Goal: Task Accomplishment & Management: Use online tool/utility

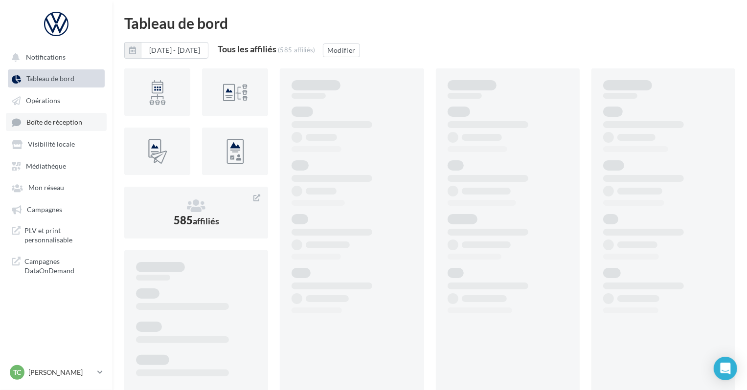
click at [74, 124] on span "Boîte de réception" at bounding box center [54, 122] width 56 height 8
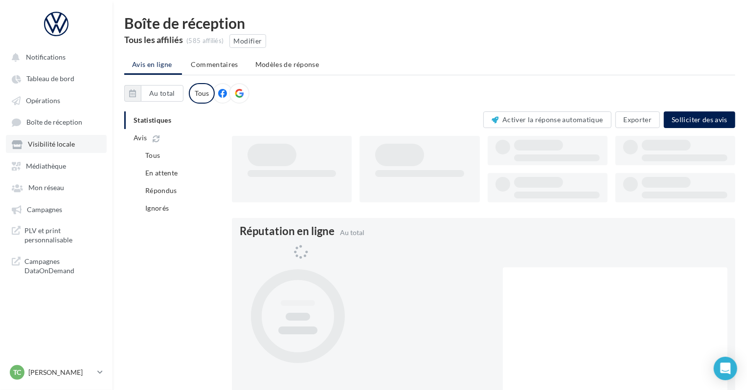
click at [72, 139] on link "Visibilité locale" at bounding box center [56, 144] width 101 height 18
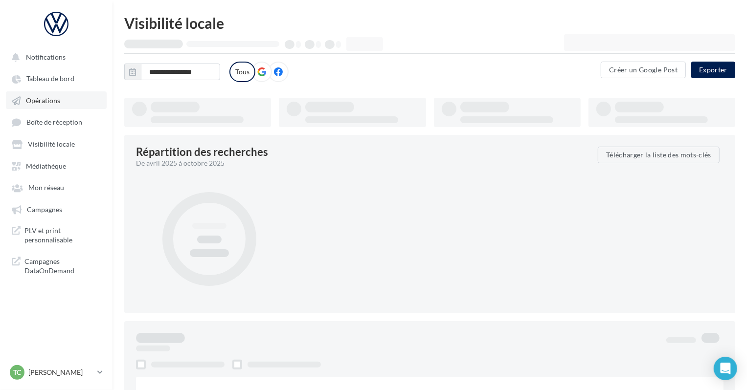
click at [72, 104] on link "Opérations" at bounding box center [56, 101] width 101 height 18
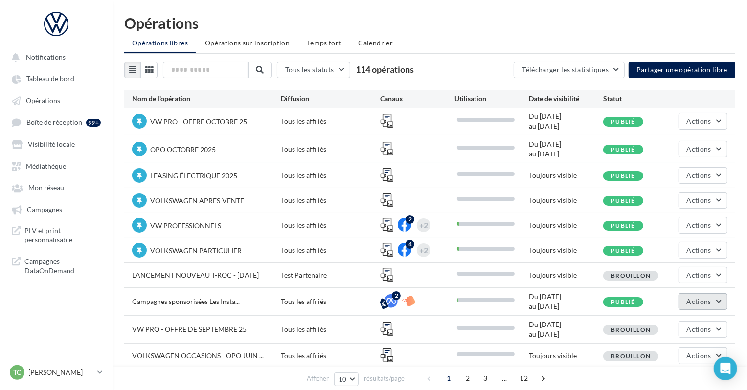
click at [706, 302] on span "Actions" at bounding box center [699, 302] width 24 height 8
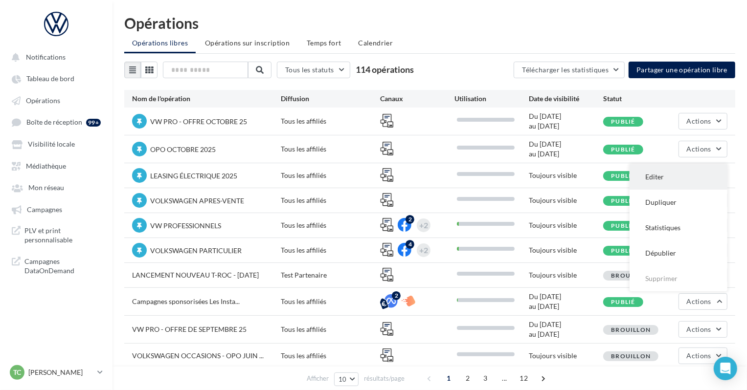
click at [672, 173] on button "Editer" at bounding box center [679, 176] width 98 height 25
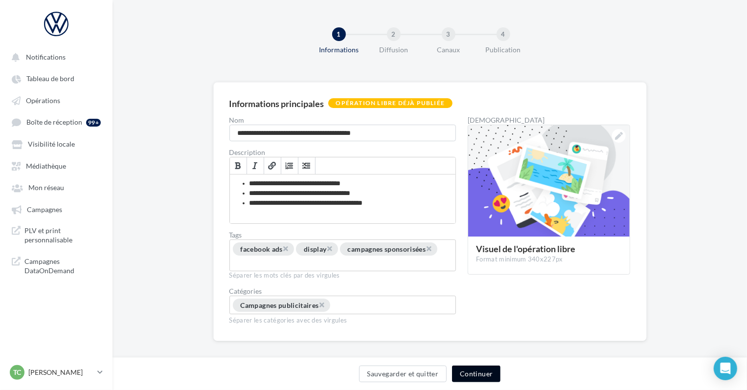
click at [469, 367] on button "Continuer" at bounding box center [476, 374] width 48 height 17
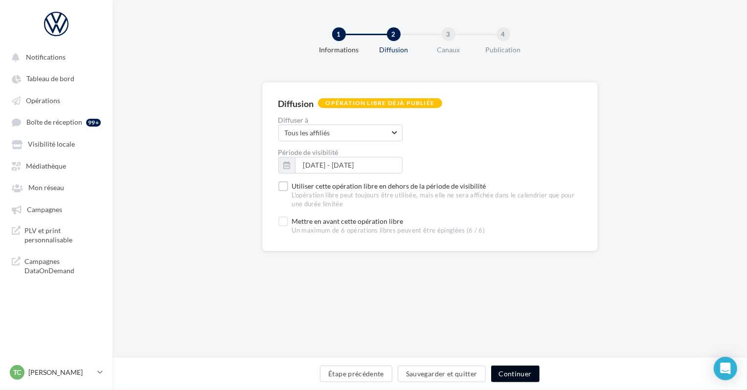
click at [508, 373] on button "Continuer" at bounding box center [515, 374] width 48 height 17
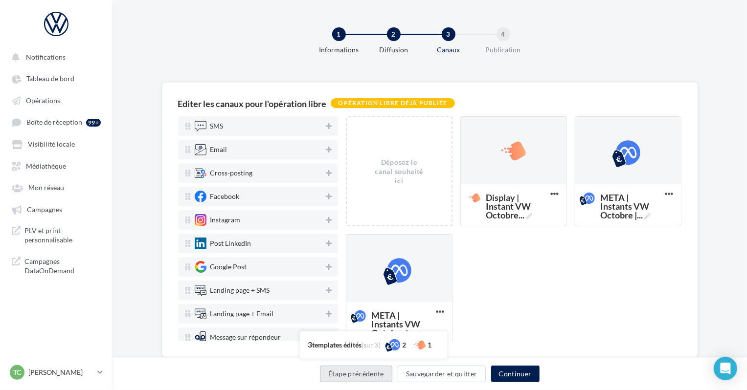
click at [374, 370] on button "Étape précédente" at bounding box center [356, 374] width 72 height 17
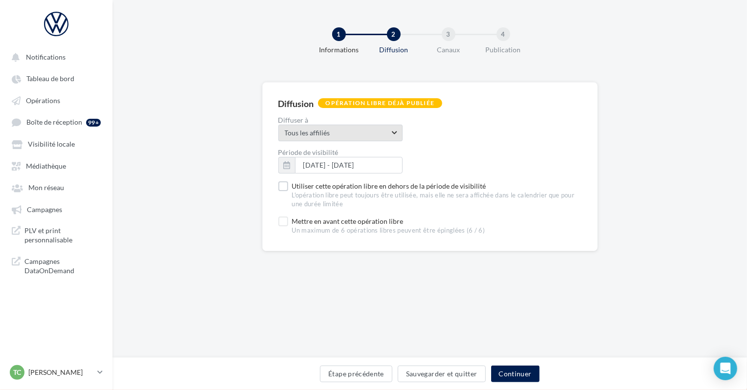
click at [348, 136] on span "Tous les affiliés" at bounding box center [337, 133] width 105 height 10
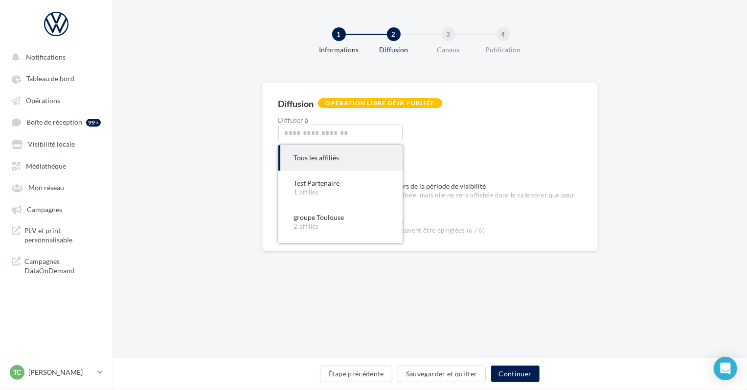
click at [446, 117] on label "Diffuser à" at bounding box center [429, 120] width 303 height 7
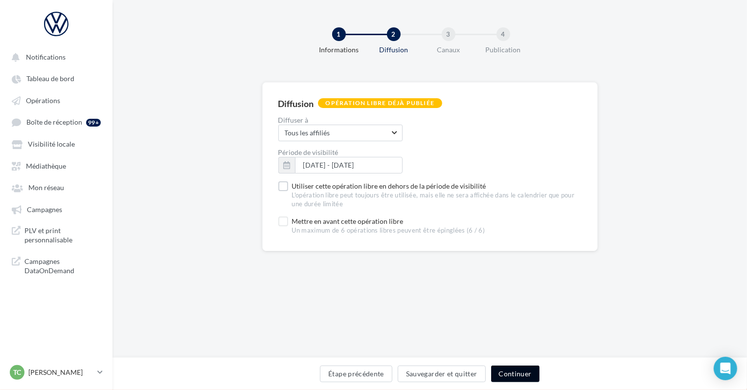
click at [517, 370] on button "Continuer" at bounding box center [515, 374] width 48 height 17
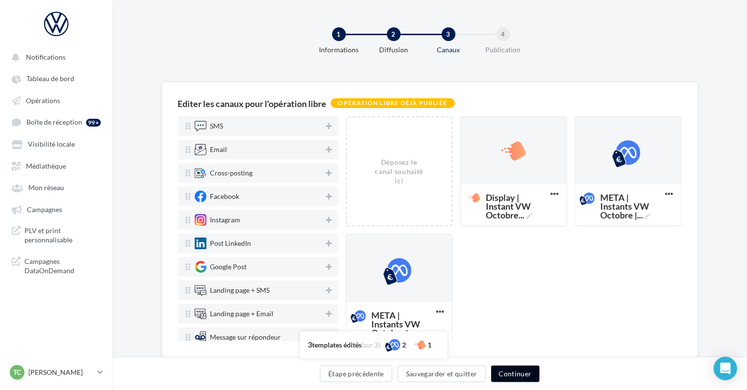
click at [517, 371] on button "Continuer" at bounding box center [515, 374] width 48 height 17
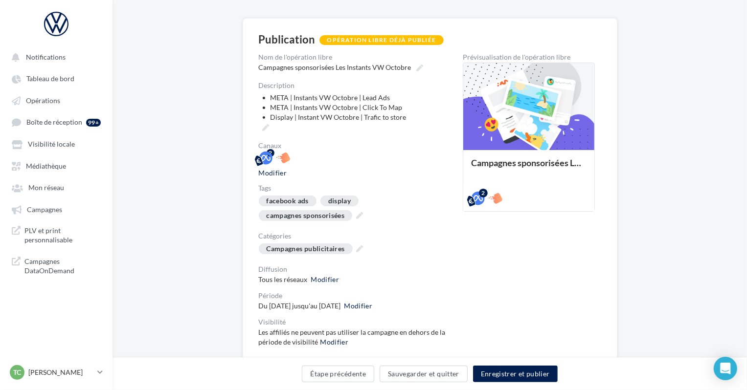
scroll to position [94, 0]
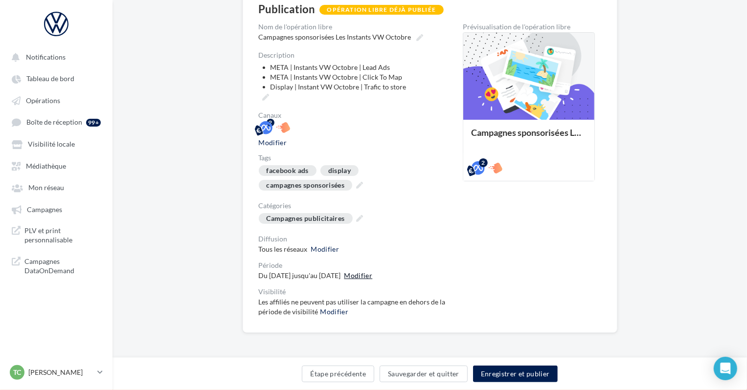
click at [373, 275] on button "Modifier" at bounding box center [358, 276] width 28 height 8
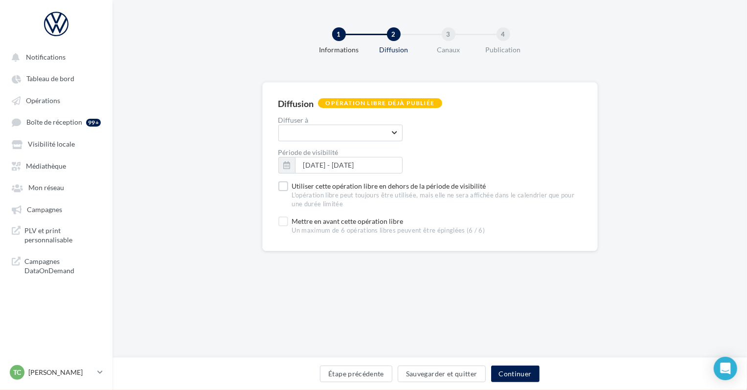
click at [367, 143] on form "Diffusion Opération libre déjà publiée Diffuser à Aucun choix disponible Merci …" at bounding box center [429, 166] width 303 height 137
click at [370, 134] on span "myselect activate" at bounding box center [341, 133] width 112 height 10
click at [354, 163] on span "[DATE] - [DATE]" at bounding box center [328, 165] width 51 height 8
type input "**********"
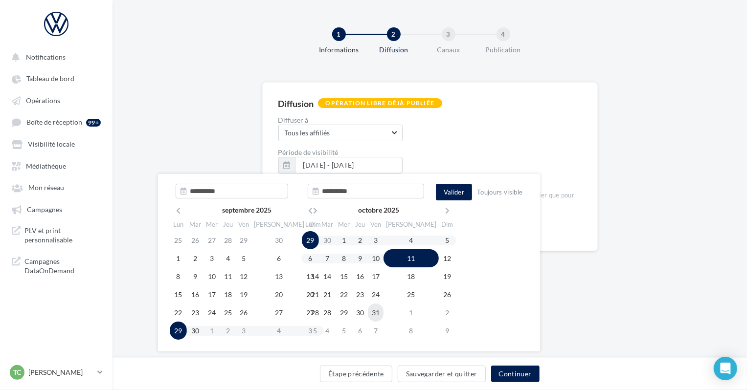
type input "**********"
click at [384, 315] on td "31" at bounding box center [376, 313] width 16 height 18
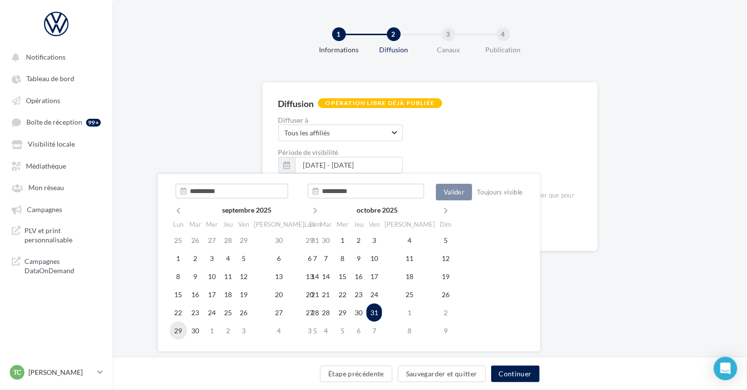
type input "**********"
click at [181, 329] on td "29" at bounding box center [178, 331] width 17 height 18
type input "**********"
click at [441, 209] on icon at bounding box center [447, 210] width 12 height 7
type input "**********"
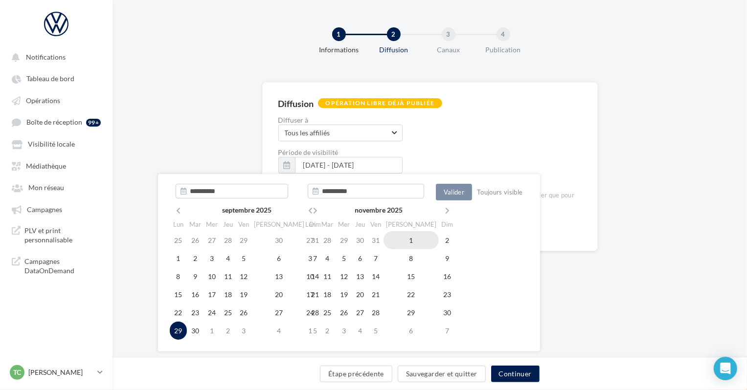
click at [403, 240] on td "1" at bounding box center [411, 240] width 55 height 18
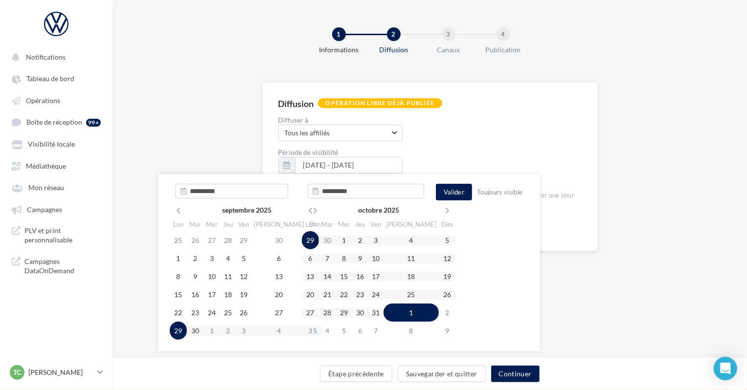
type input "**********"
click at [505, 372] on button "Continuer" at bounding box center [515, 374] width 48 height 17
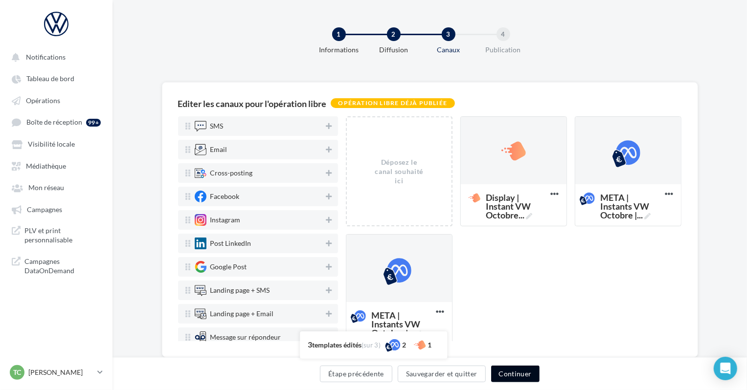
click at [505, 372] on button "Continuer" at bounding box center [515, 374] width 48 height 17
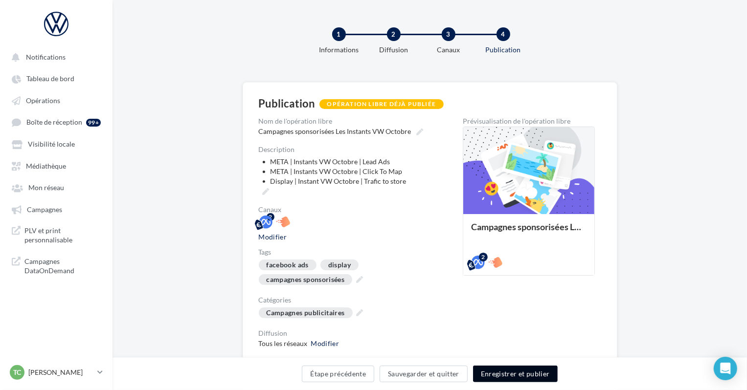
click at [505, 372] on button "Enregistrer et publier" at bounding box center [515, 374] width 85 height 17
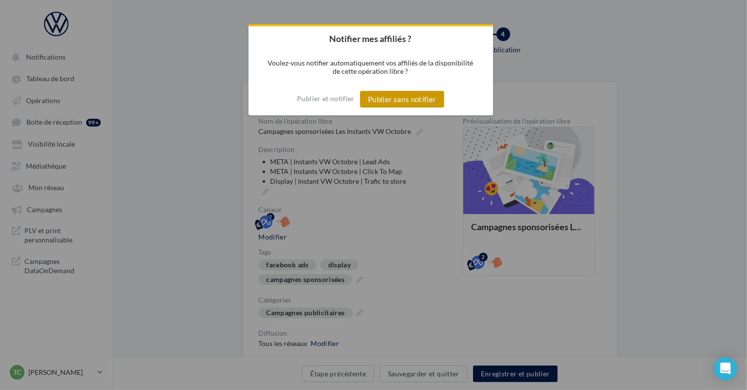
click at [388, 103] on button "Publier sans notifier" at bounding box center [402, 99] width 84 height 17
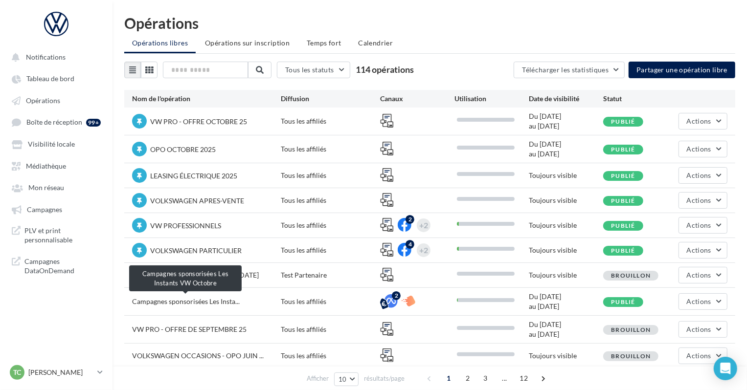
click at [192, 300] on span "Campagnes sponsorisées Les Insta..." at bounding box center [186, 302] width 108 height 8
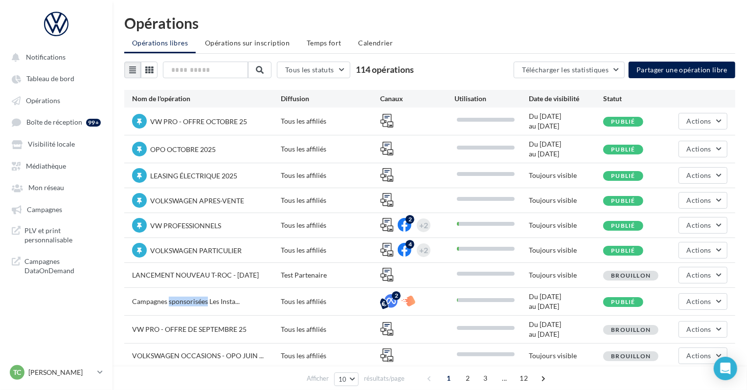
click at [192, 300] on span "Campagnes sponsorisées Les Insta..." at bounding box center [186, 302] width 108 height 8
click at [675, 295] on div "Campagnes sponsorisées Les Insta... Tous les affiliés 2 Du [DATE] au [DATE] Pub…" at bounding box center [429, 301] width 611 height 27
click at [693, 298] on span "Actions" at bounding box center [699, 302] width 24 height 8
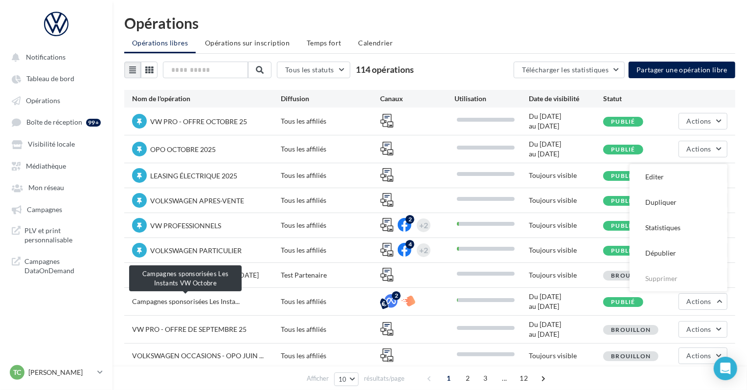
click at [185, 302] on span "Campagnes sponsorisées Les Insta..." at bounding box center [186, 302] width 108 height 8
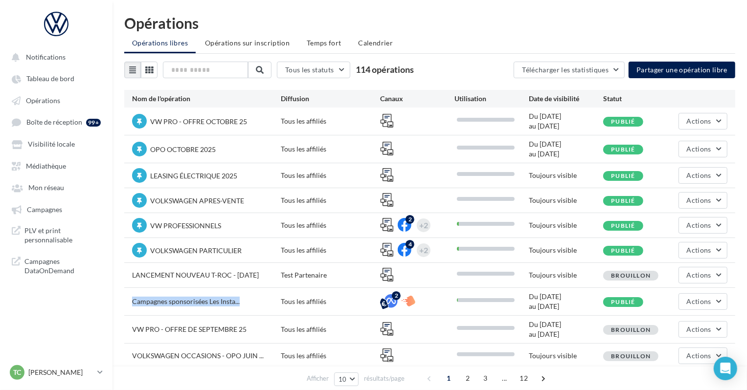
click at [185, 302] on span "Campagnes sponsorisées Les Insta..." at bounding box center [186, 302] width 108 height 8
click at [89, 371] on p "[PERSON_NAME]" at bounding box center [60, 373] width 65 height 10
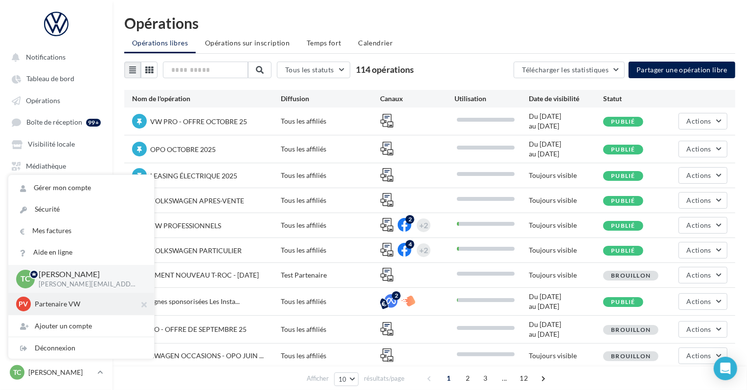
click at [92, 308] on p "Partenaire VW" at bounding box center [89, 304] width 108 height 10
